Goal: Transaction & Acquisition: Purchase product/service

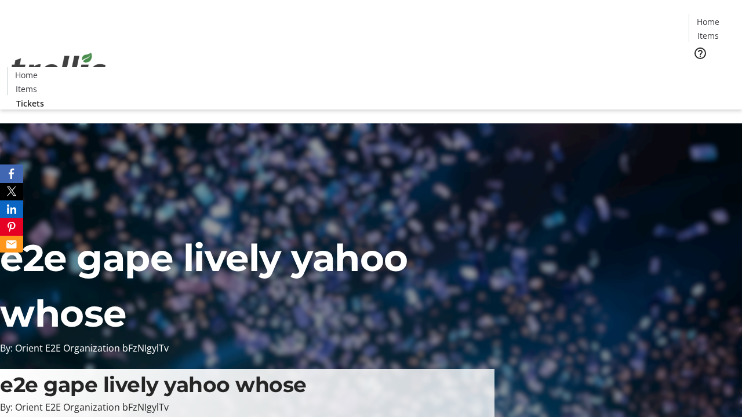
click at [698, 67] on span "Tickets" at bounding box center [712, 73] width 28 height 12
